Goal: Entertainment & Leisure: Consume media (video, audio)

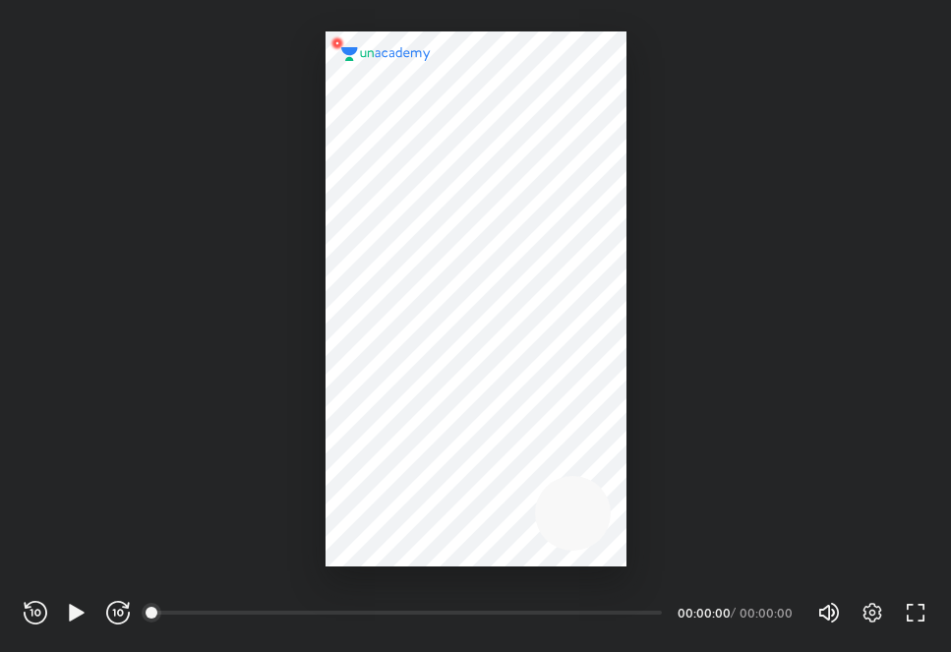
scroll to position [652, 951]
click at [78, 609] on icon "button" at bounding box center [76, 612] width 15 height 17
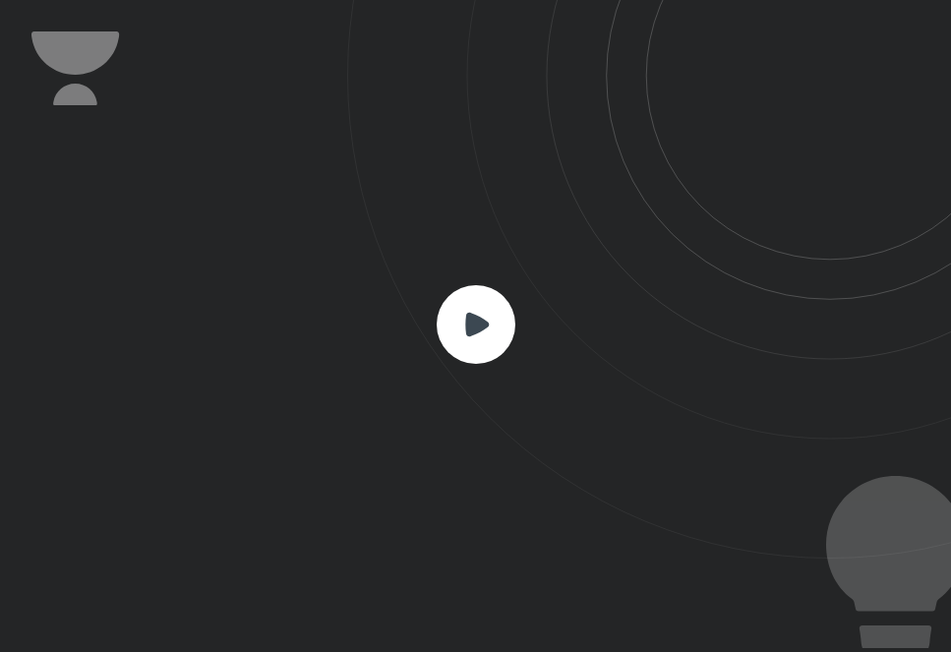
click at [463, 340] on rect at bounding box center [475, 324] width 79 height 79
click at [487, 320] on icon at bounding box center [477, 324] width 24 height 24
click at [445, 322] on rect at bounding box center [475, 324] width 79 height 79
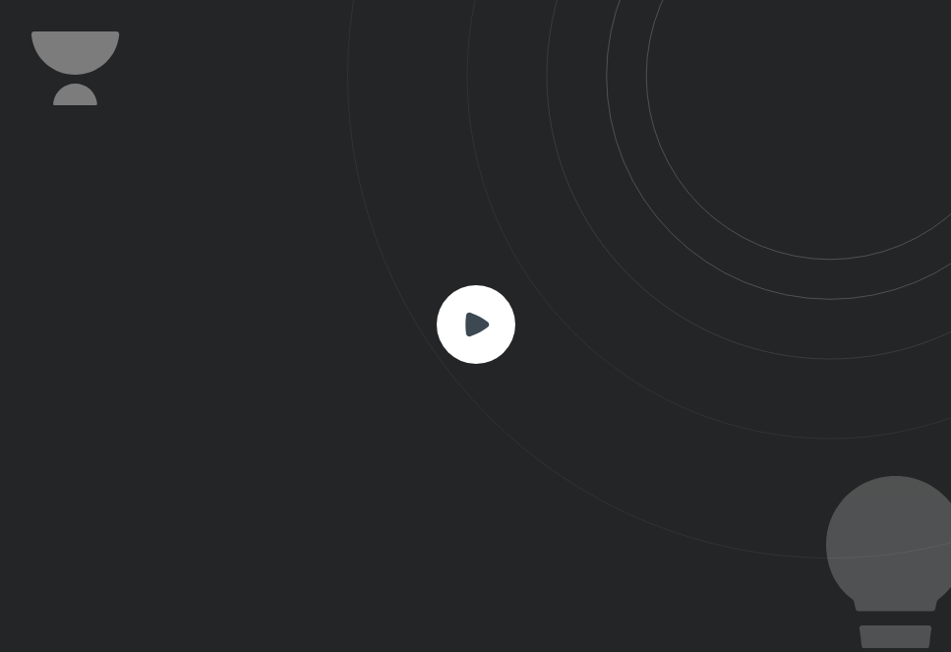
click at [445, 323] on rect at bounding box center [475, 324] width 79 height 79
click at [481, 322] on icon at bounding box center [477, 324] width 24 height 24
click at [478, 322] on icon at bounding box center [477, 324] width 24 height 24
